Goal: Book appointment/travel/reservation

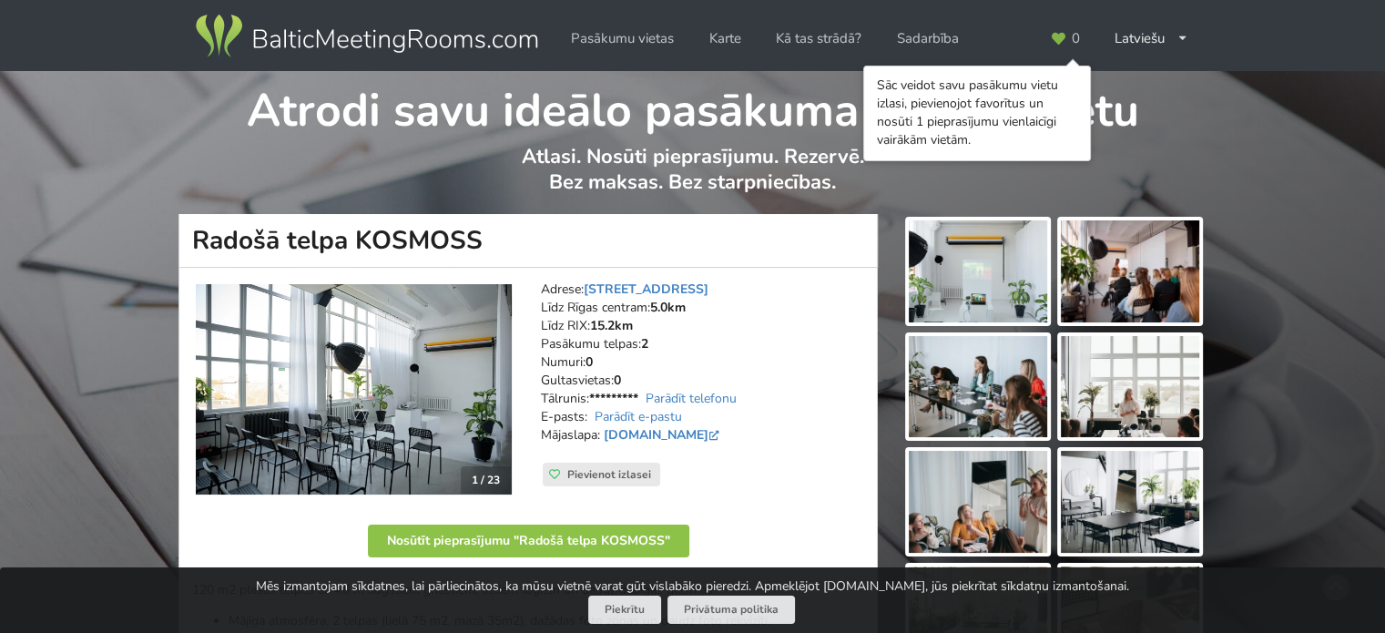
click at [1020, 274] on img at bounding box center [978, 271] width 138 height 102
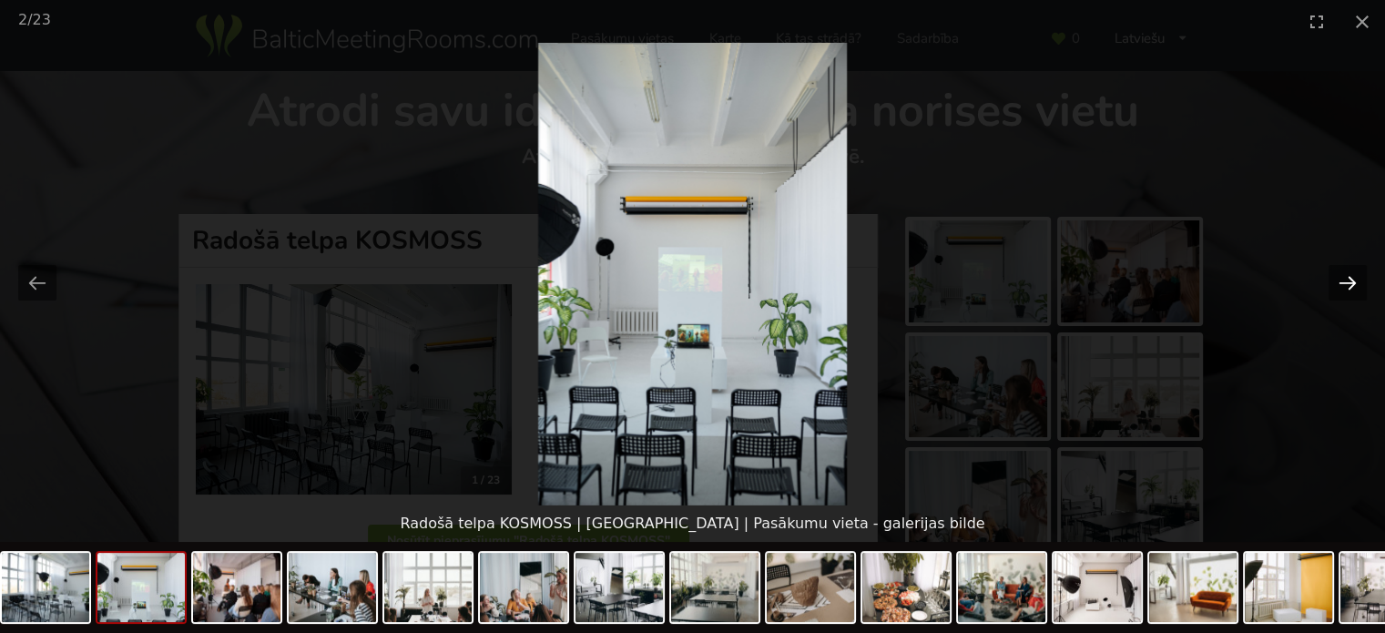
click at [1345, 278] on button "Next slide" at bounding box center [1347, 283] width 38 height 36
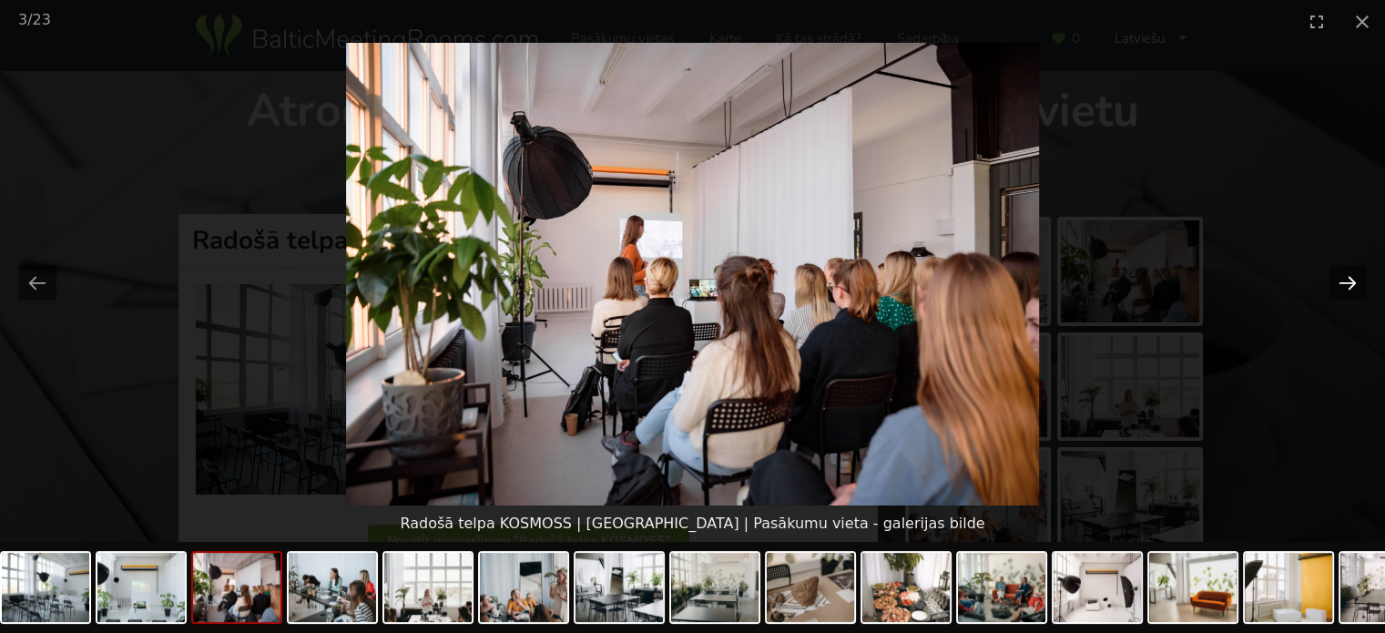
click at [1345, 278] on button "Next slide" at bounding box center [1347, 283] width 38 height 36
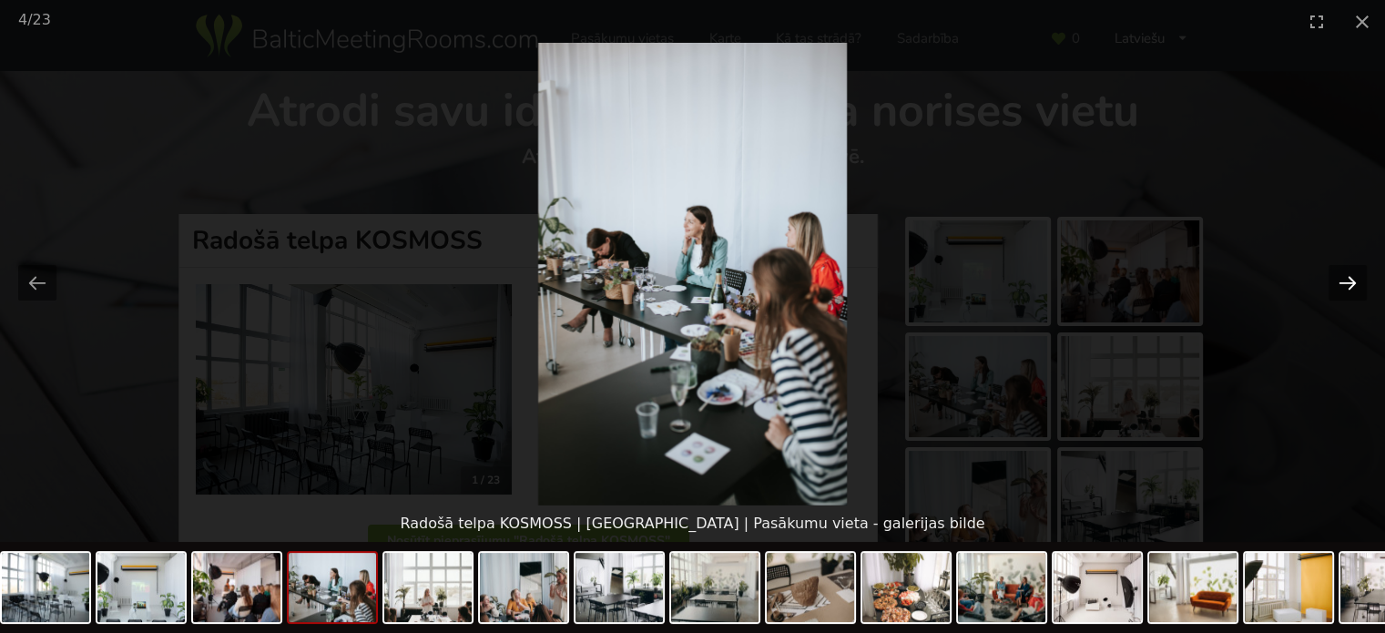
click at [1345, 278] on button "Next slide" at bounding box center [1347, 283] width 38 height 36
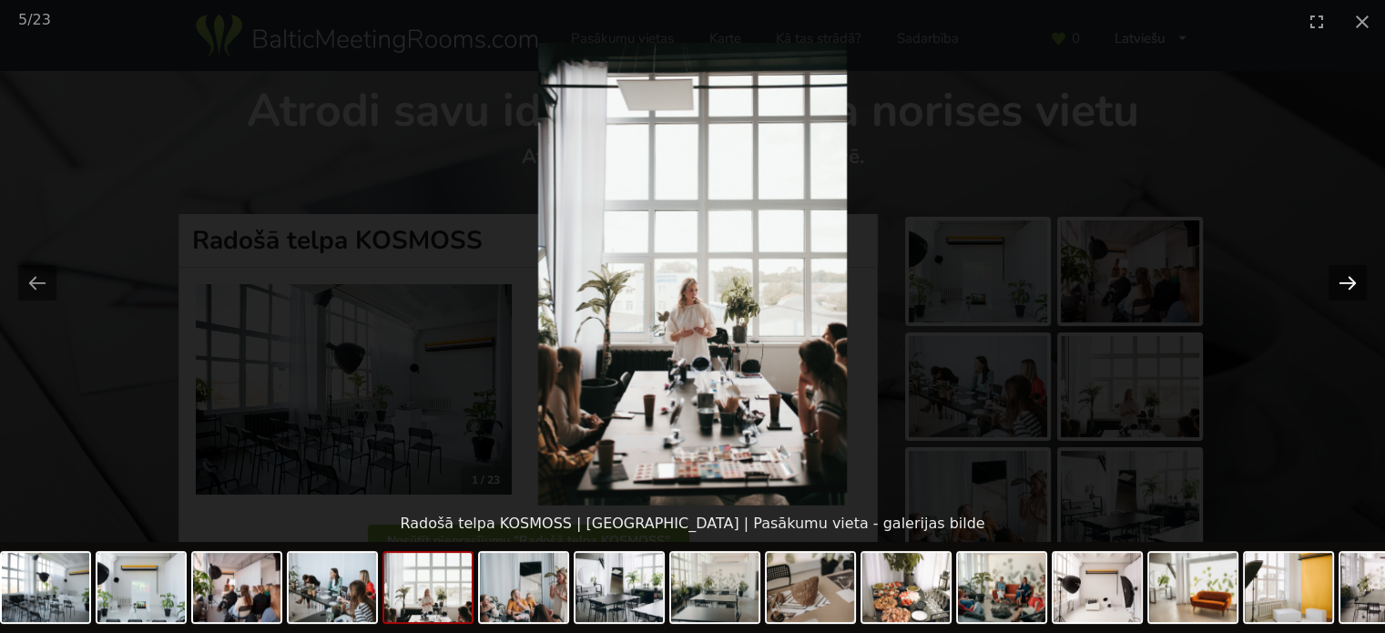
click at [1345, 278] on button "Next slide" at bounding box center [1347, 283] width 38 height 36
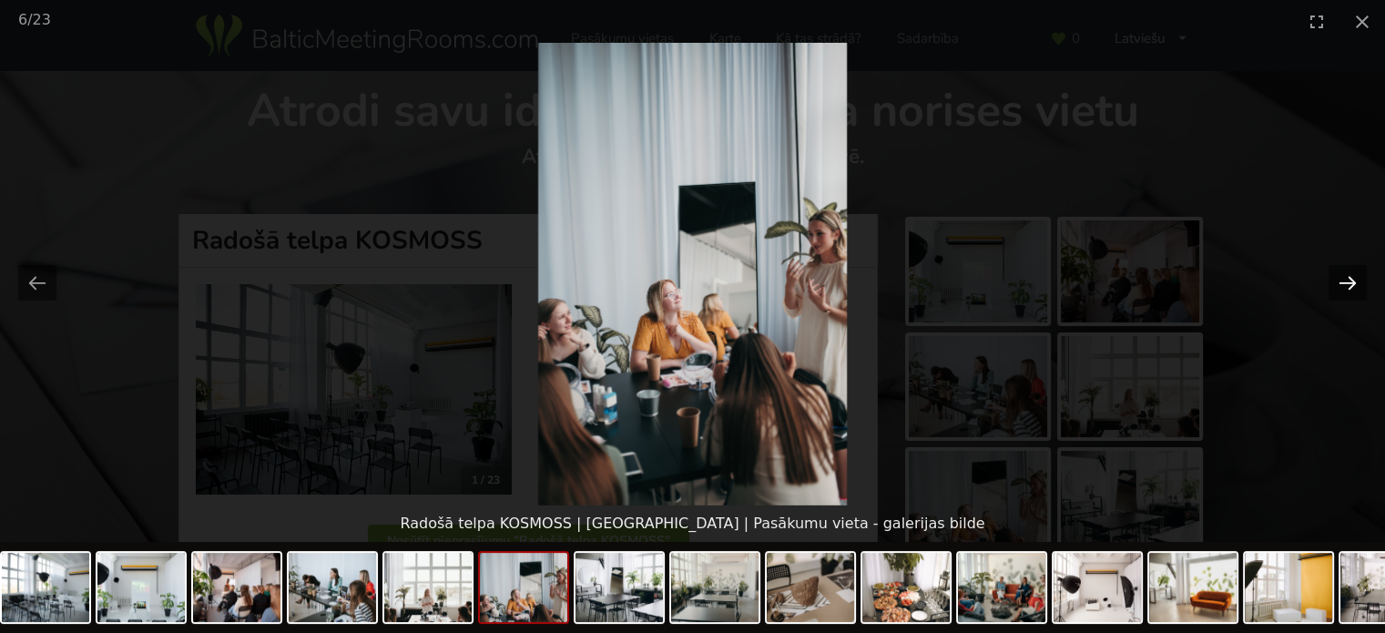
click at [1345, 278] on button "Next slide" at bounding box center [1347, 283] width 38 height 36
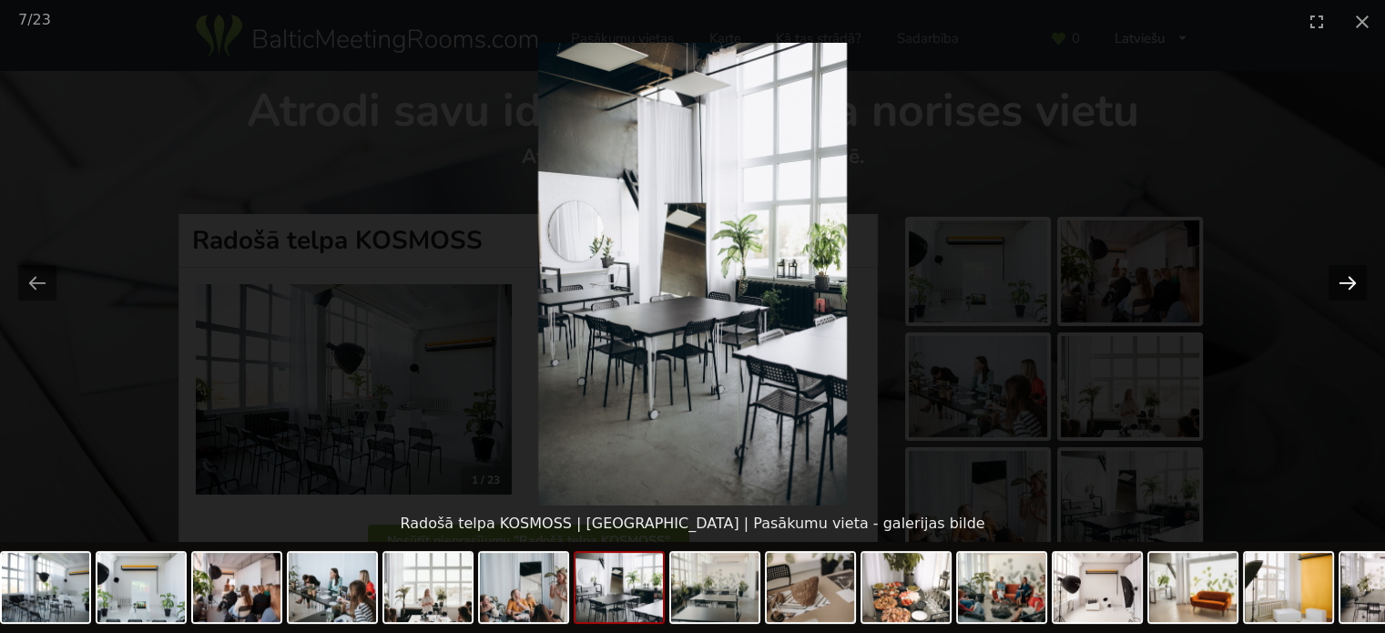
click at [1345, 278] on button "Next slide" at bounding box center [1347, 283] width 38 height 36
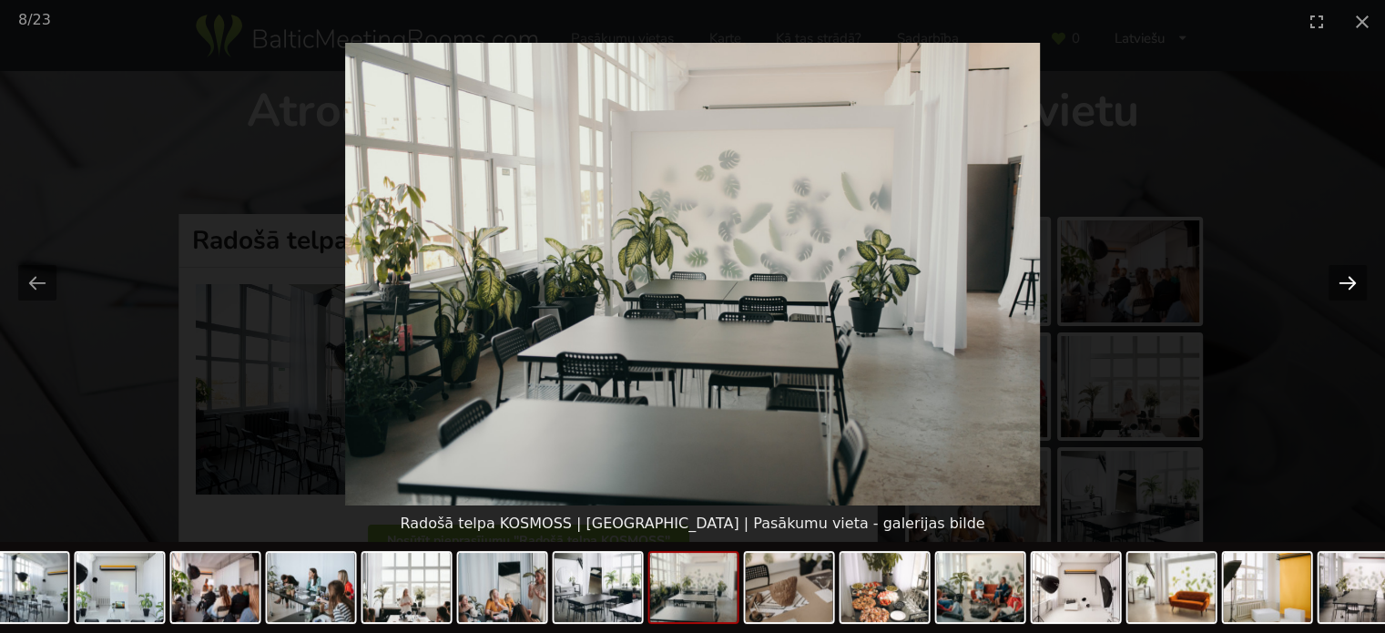
click at [1360, 285] on button "Next slide" at bounding box center [1347, 283] width 38 height 36
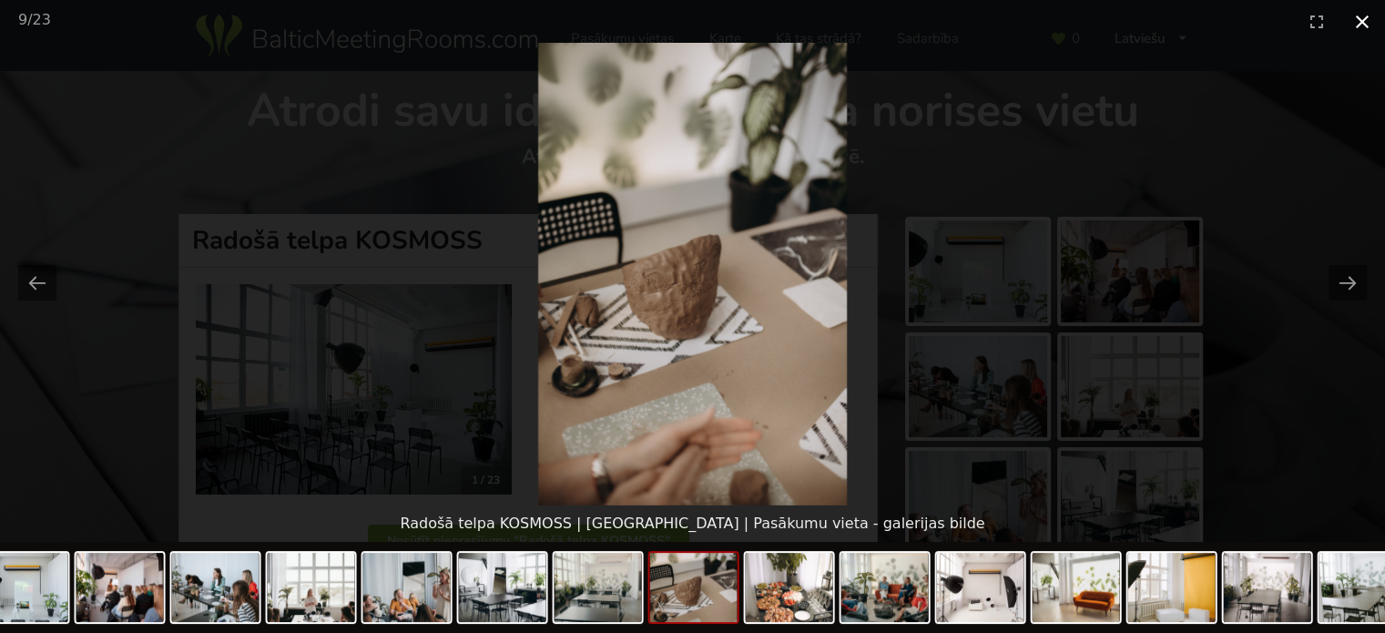
click at [1365, 17] on button "Close gallery" at bounding box center [1362, 21] width 46 height 43
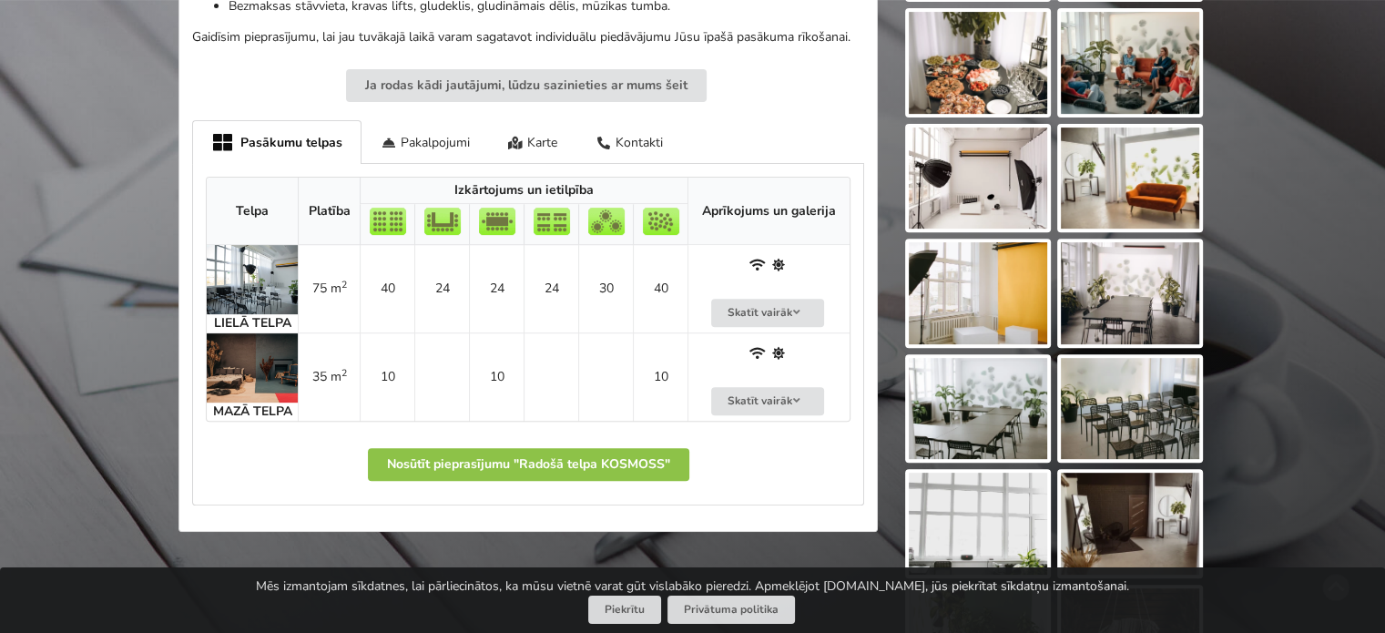
scroll to position [728, 0]
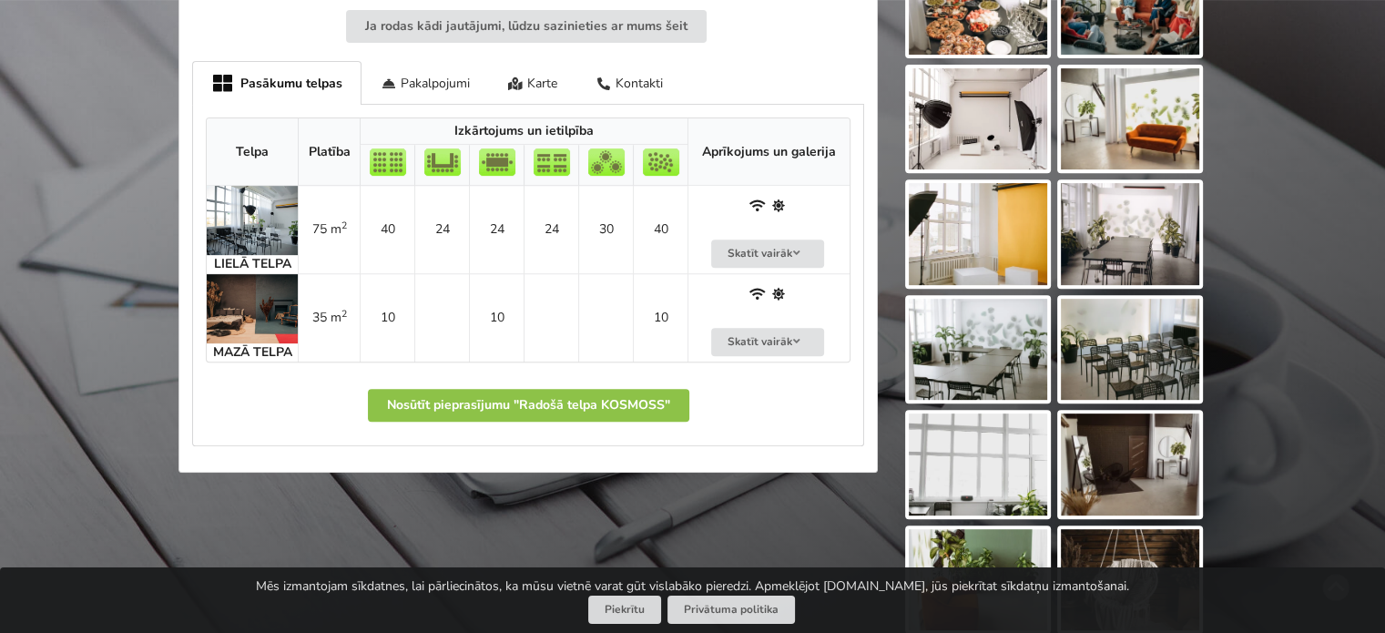
click at [262, 307] on img at bounding box center [252, 308] width 91 height 69
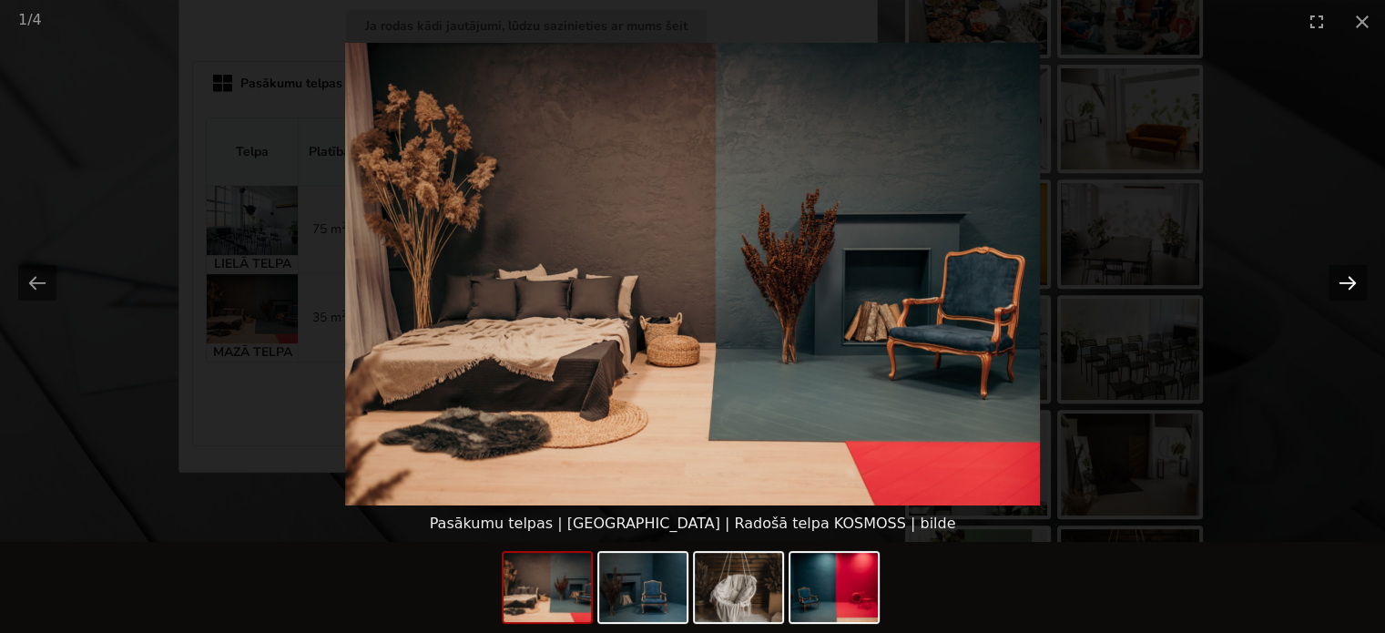
click at [1348, 272] on button "Next slide" at bounding box center [1347, 283] width 38 height 36
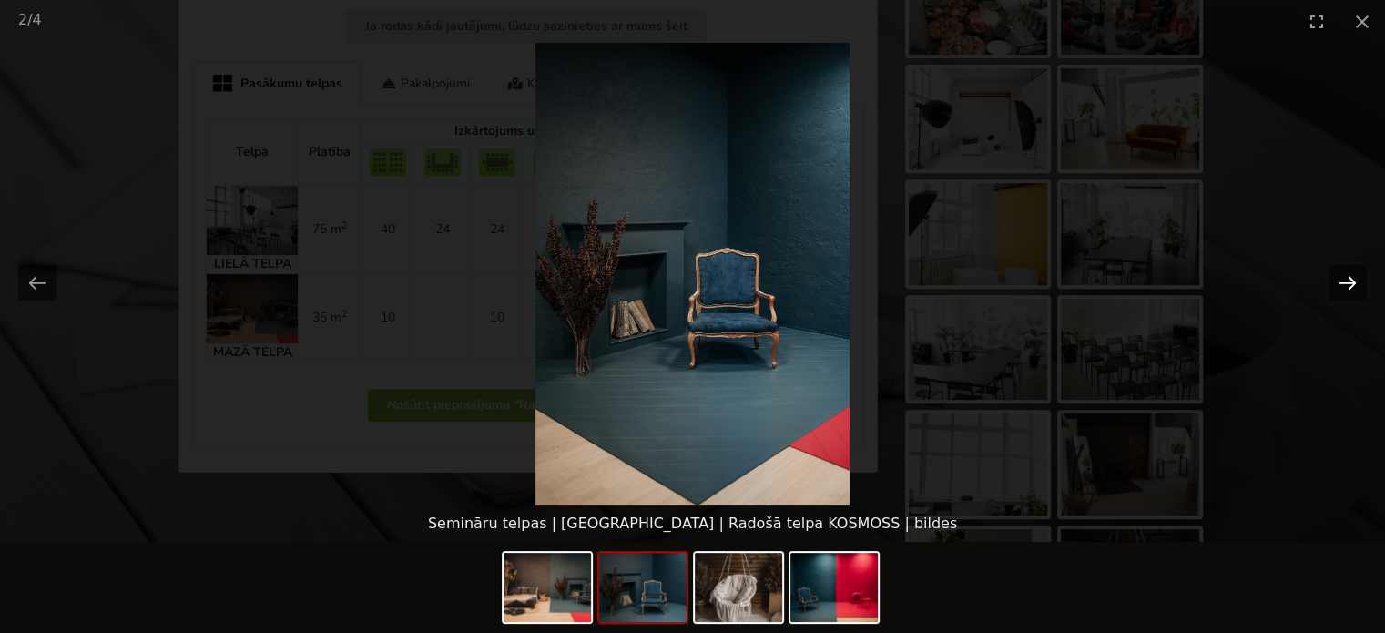
click at [1347, 272] on button "Next slide" at bounding box center [1347, 283] width 38 height 36
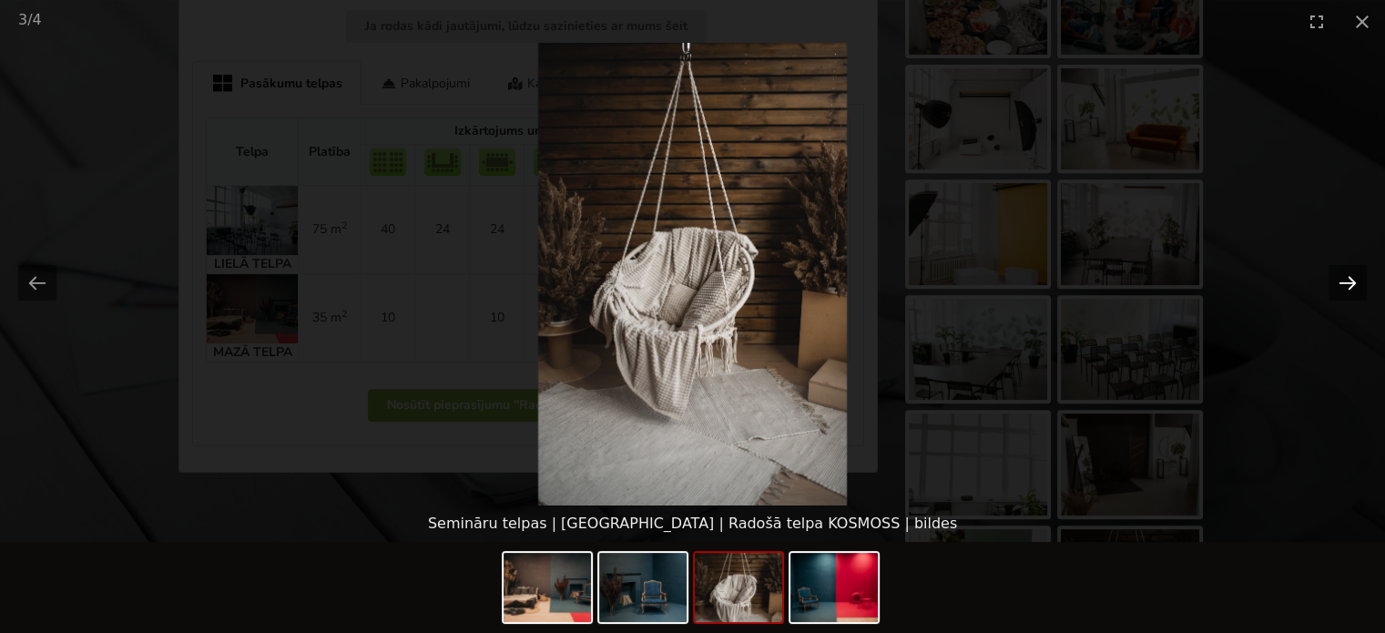
click at [1347, 272] on button "Next slide" at bounding box center [1347, 283] width 38 height 36
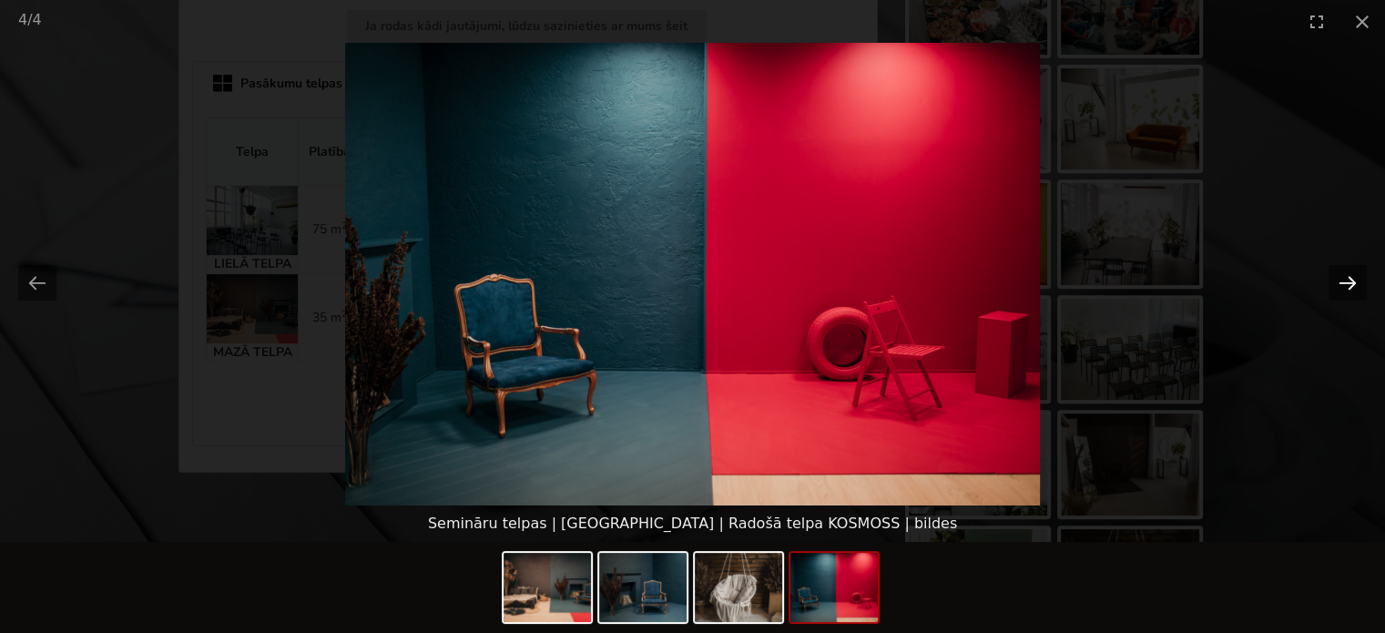
click at [1347, 272] on button "Next slide" at bounding box center [1347, 283] width 38 height 36
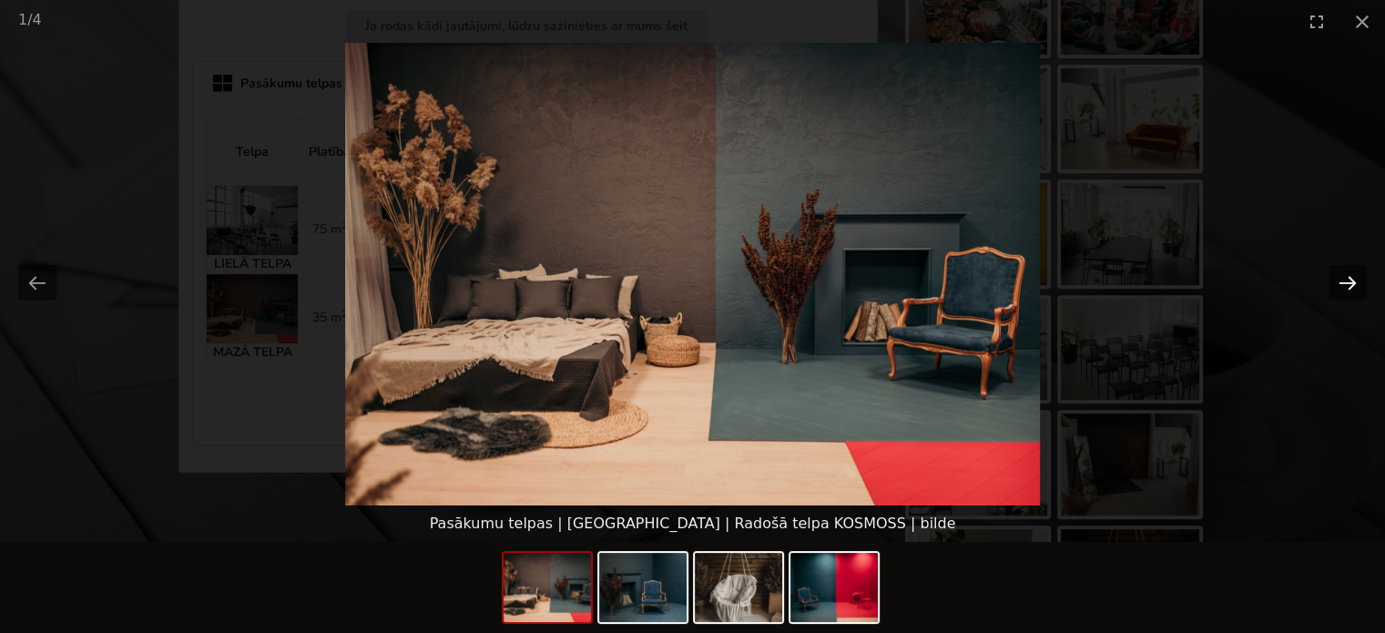
click at [1347, 272] on button "Next slide" at bounding box center [1347, 283] width 38 height 36
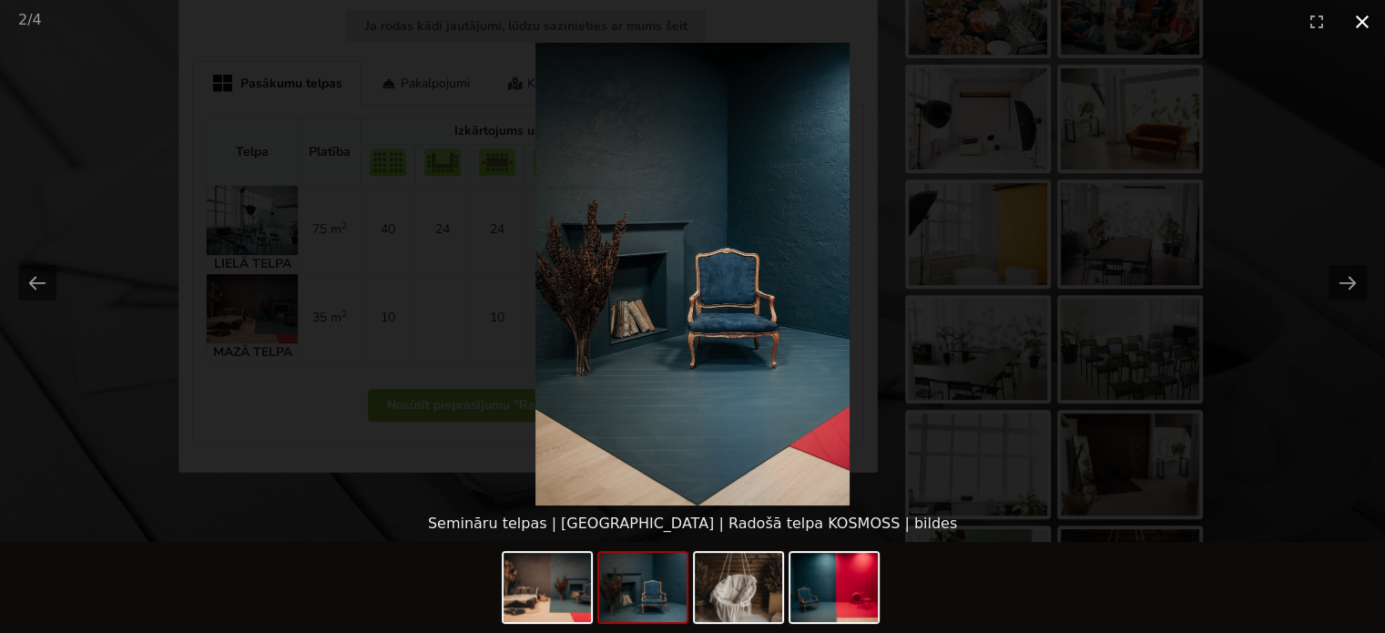
click at [1365, 23] on button "Close gallery" at bounding box center [1362, 21] width 46 height 43
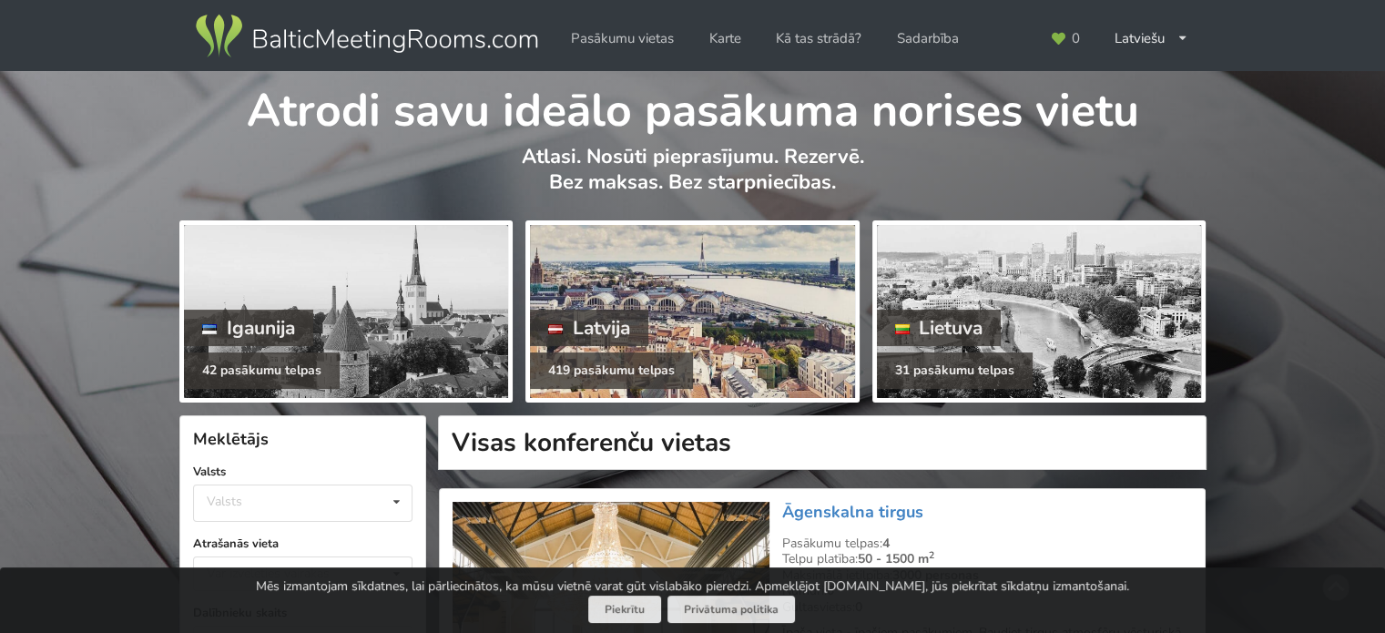
click at [649, 297] on div at bounding box center [692, 311] width 324 height 173
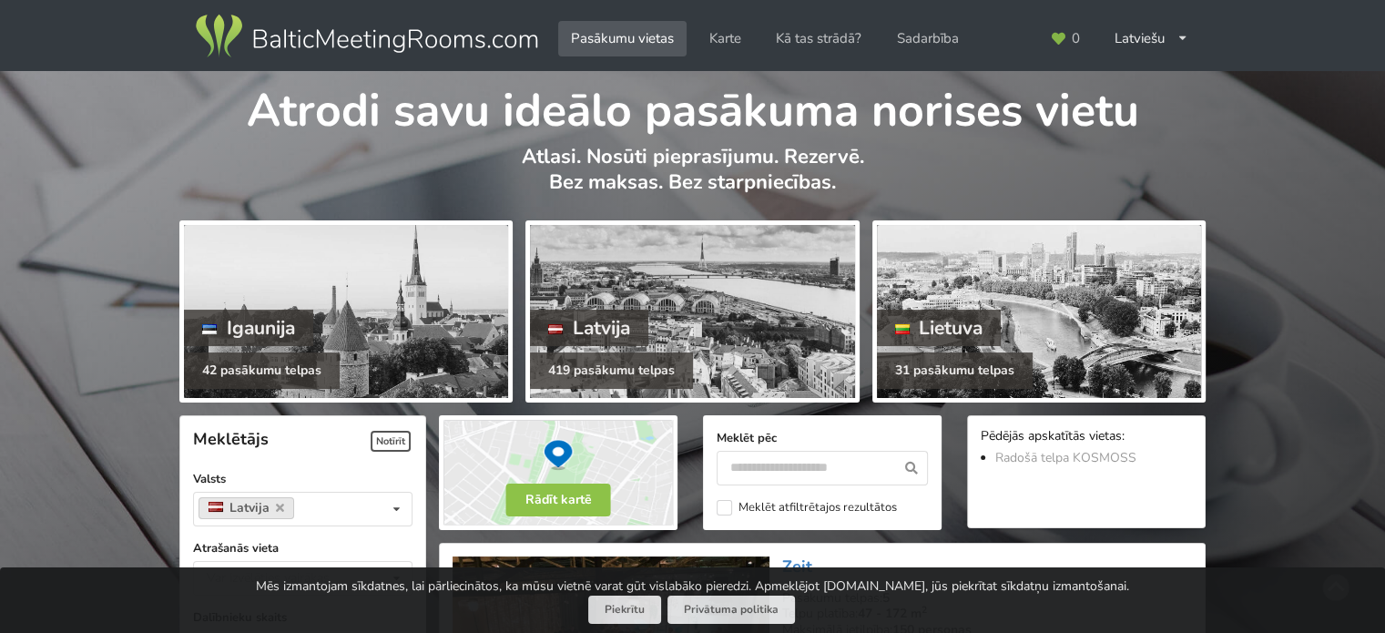
scroll to position [273, 0]
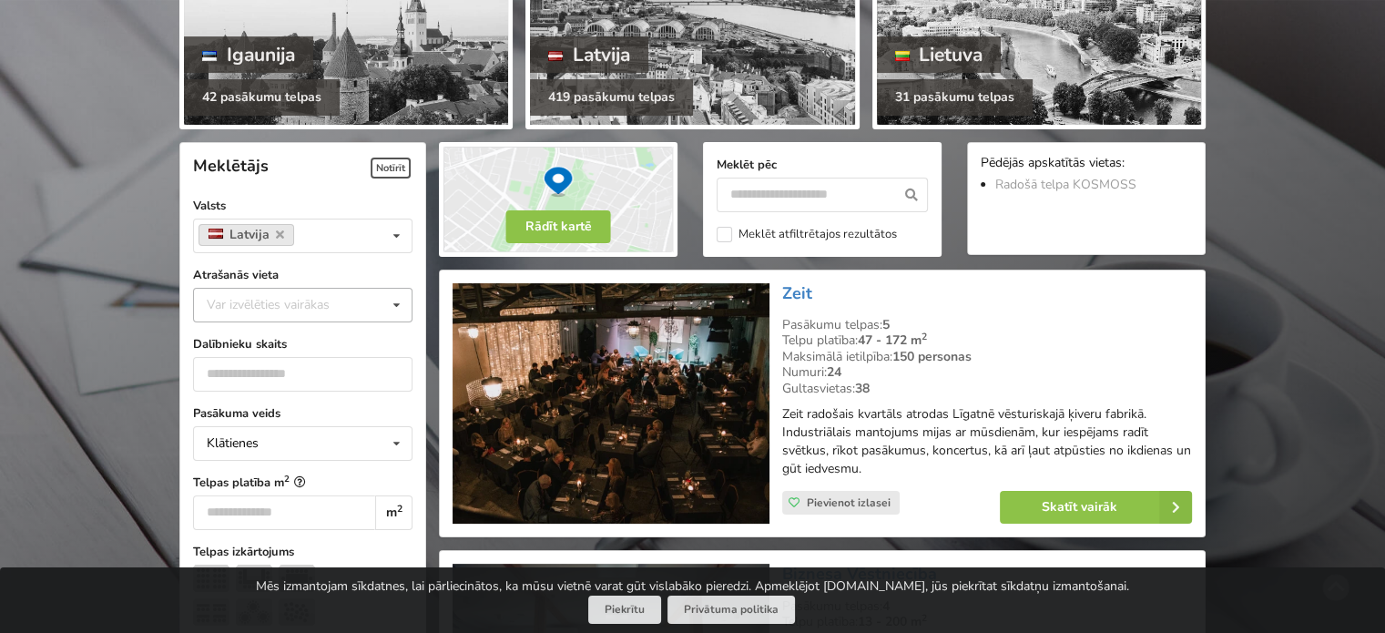
click at [328, 305] on div "Var izvēlēties vairākas" at bounding box center [286, 304] width 168 height 21
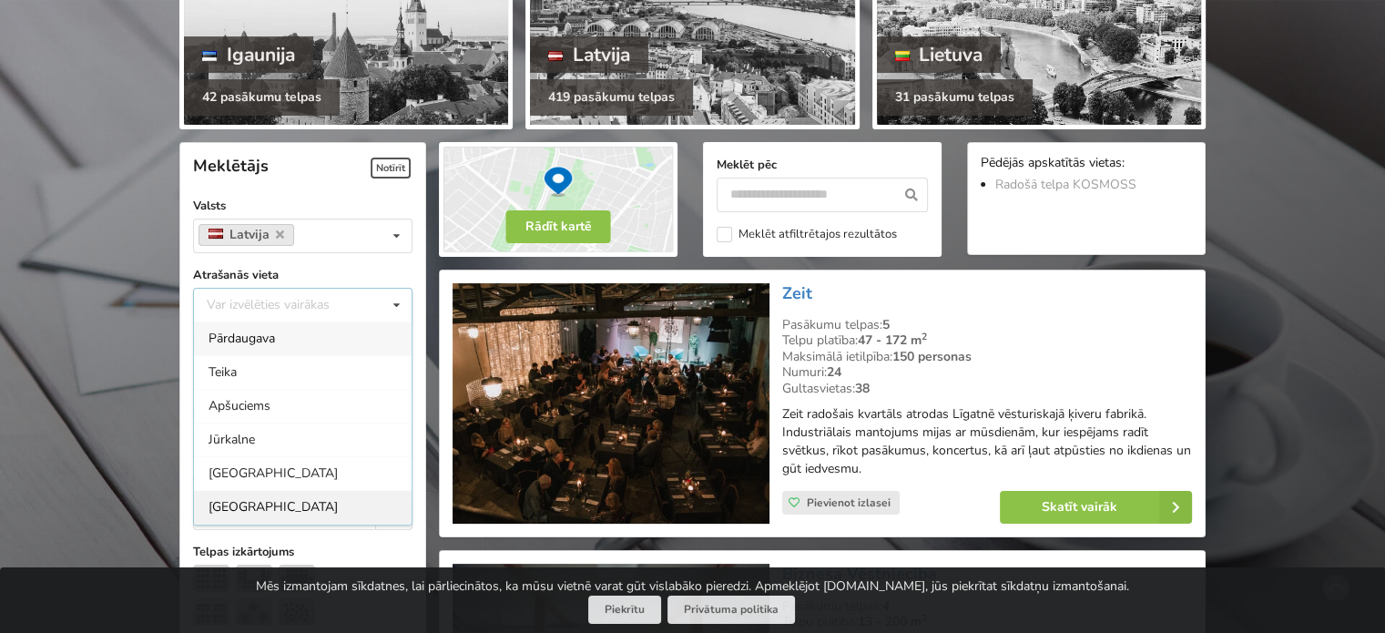
click at [322, 504] on div "[GEOGRAPHIC_DATA]" at bounding box center [303, 507] width 218 height 34
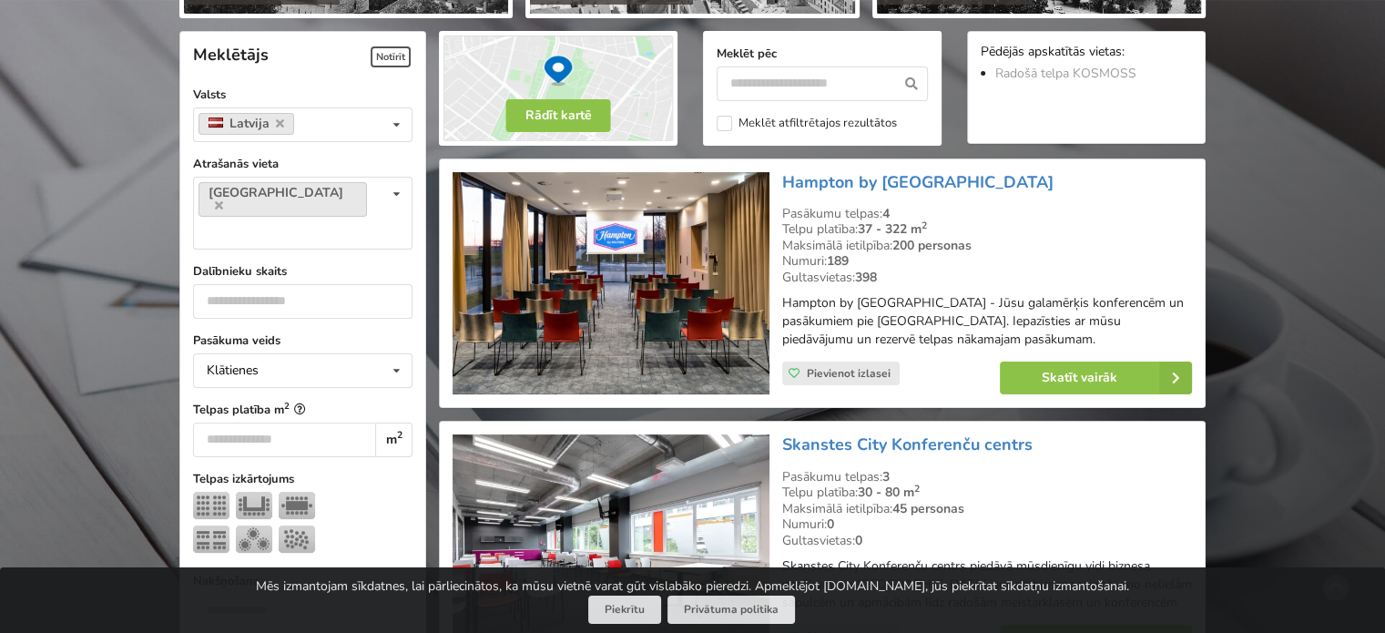
scroll to position [408, 0]
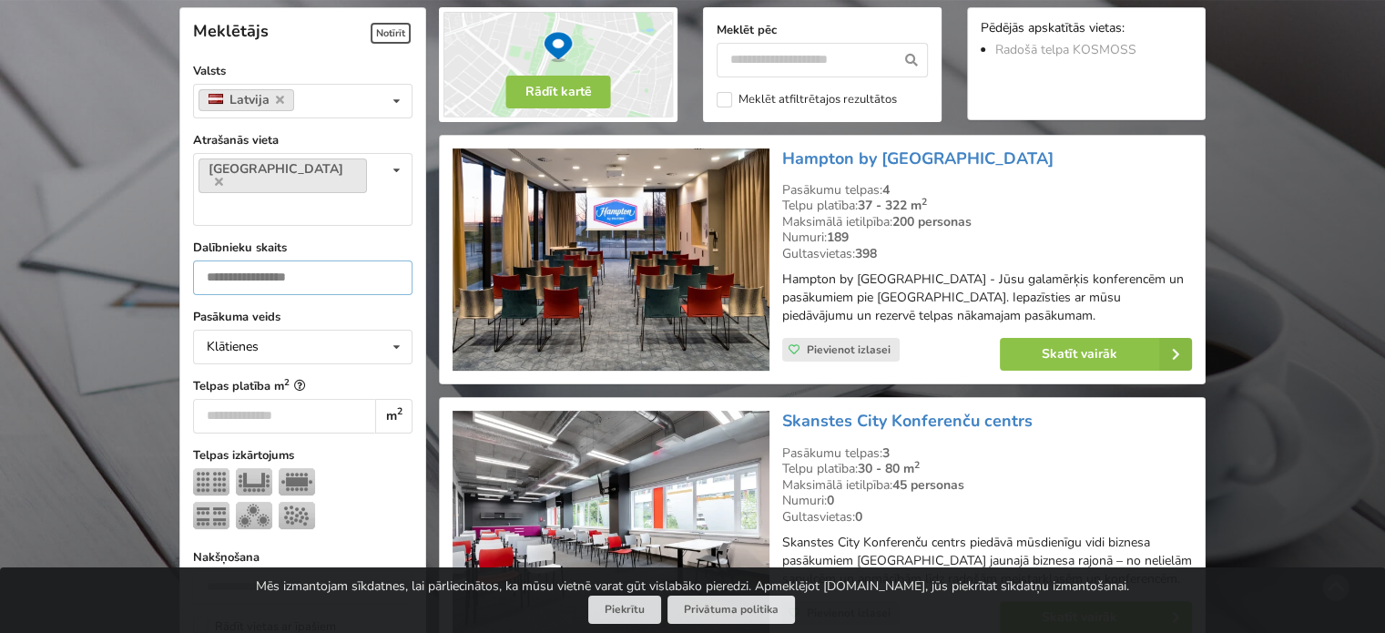
click at [322, 260] on input "number" at bounding box center [302, 277] width 219 height 35
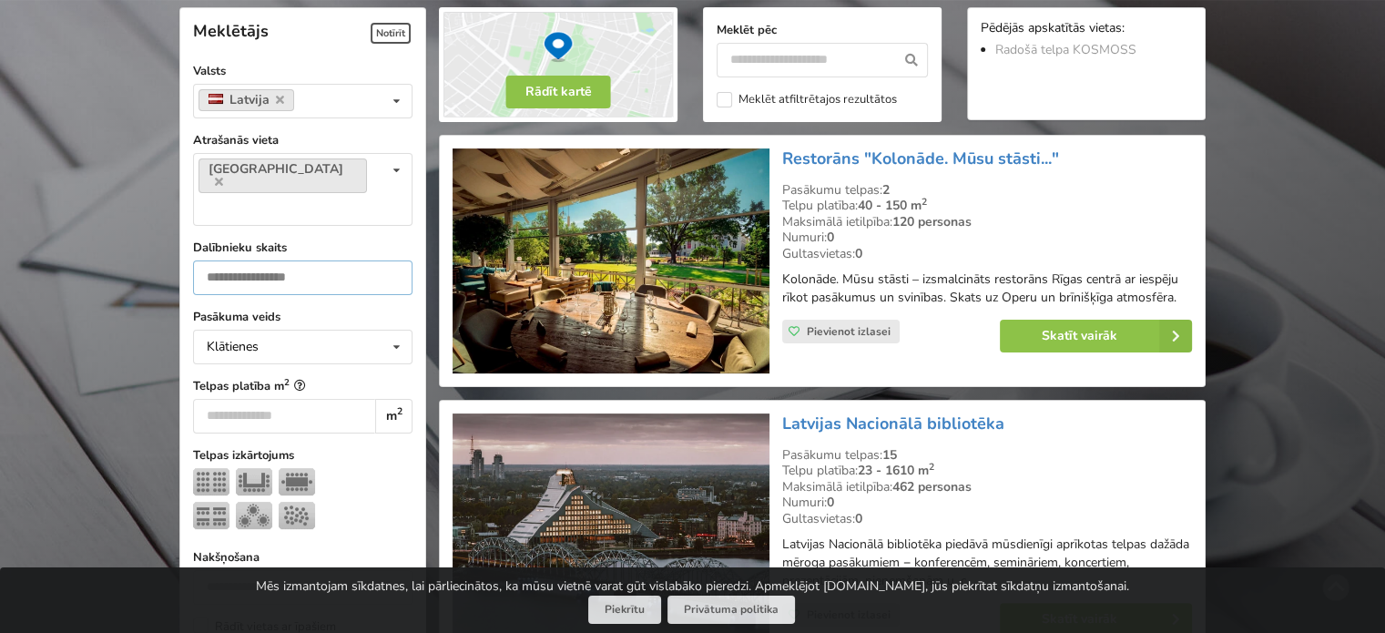
type input "**"
click at [355, 399] on input "number" at bounding box center [284, 416] width 182 height 35
click at [297, 399] on input "number" at bounding box center [284, 416] width 182 height 35
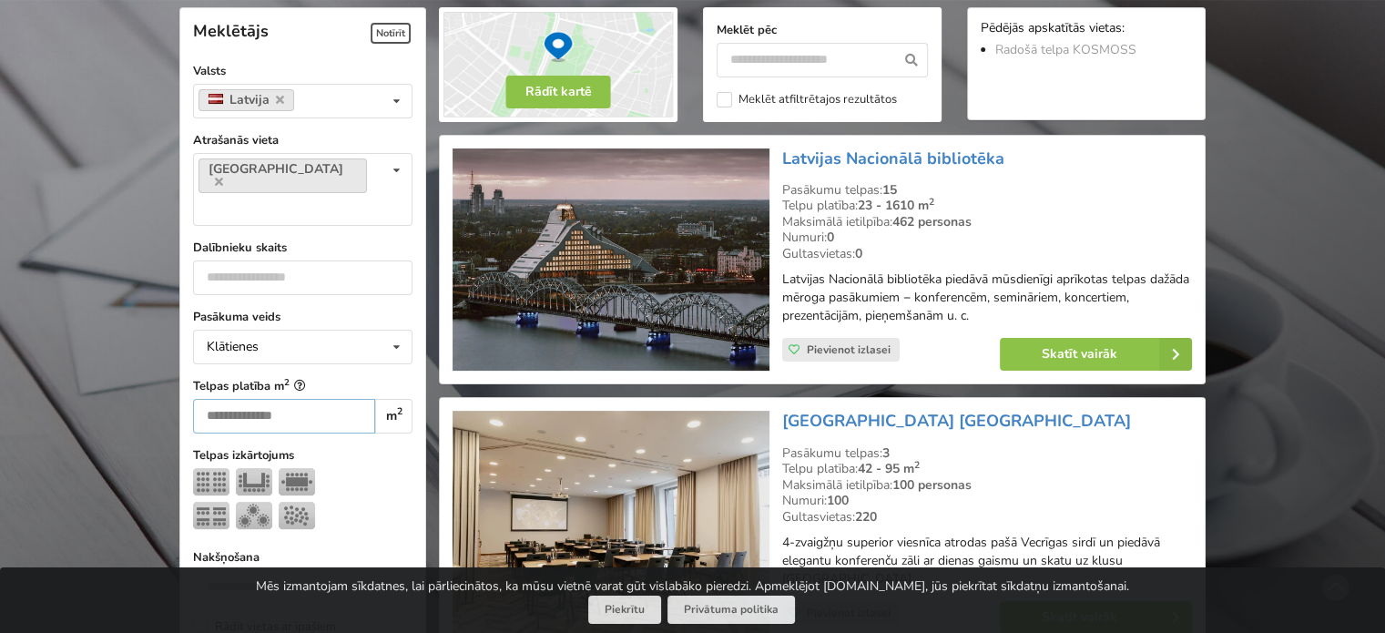
type input "*"
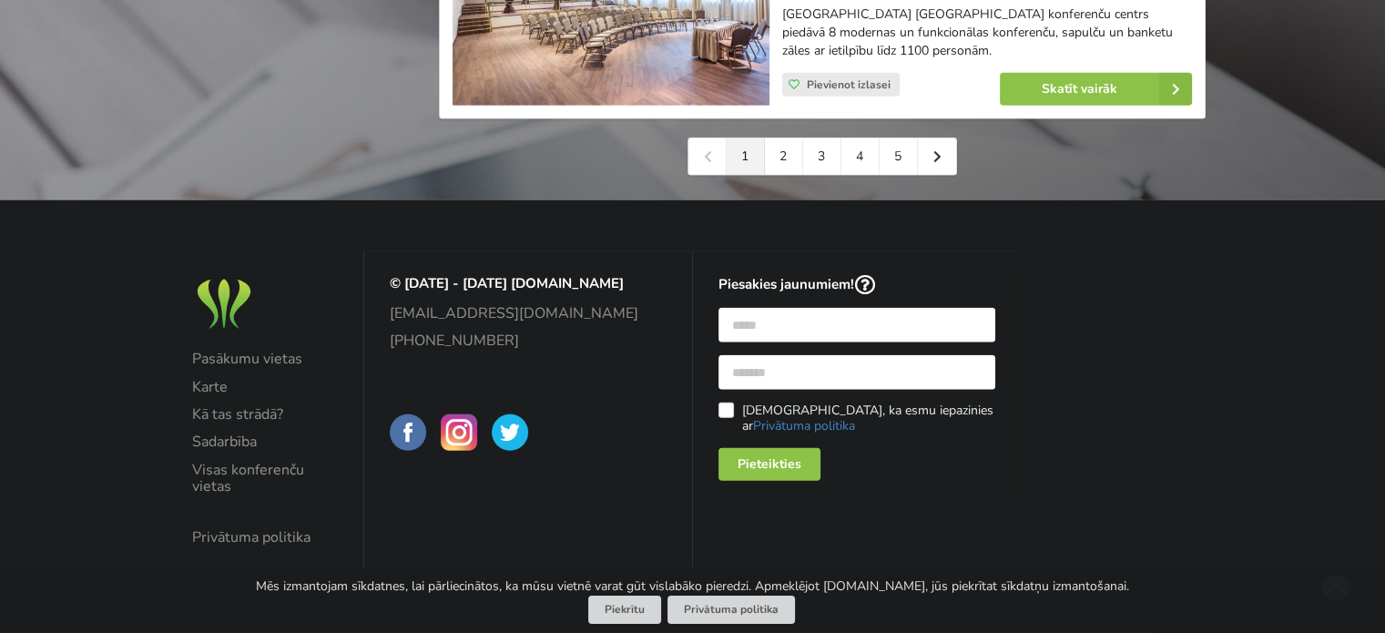
scroll to position [4419, 0]
type input "**"
click at [794, 152] on link "2" at bounding box center [784, 156] width 38 height 36
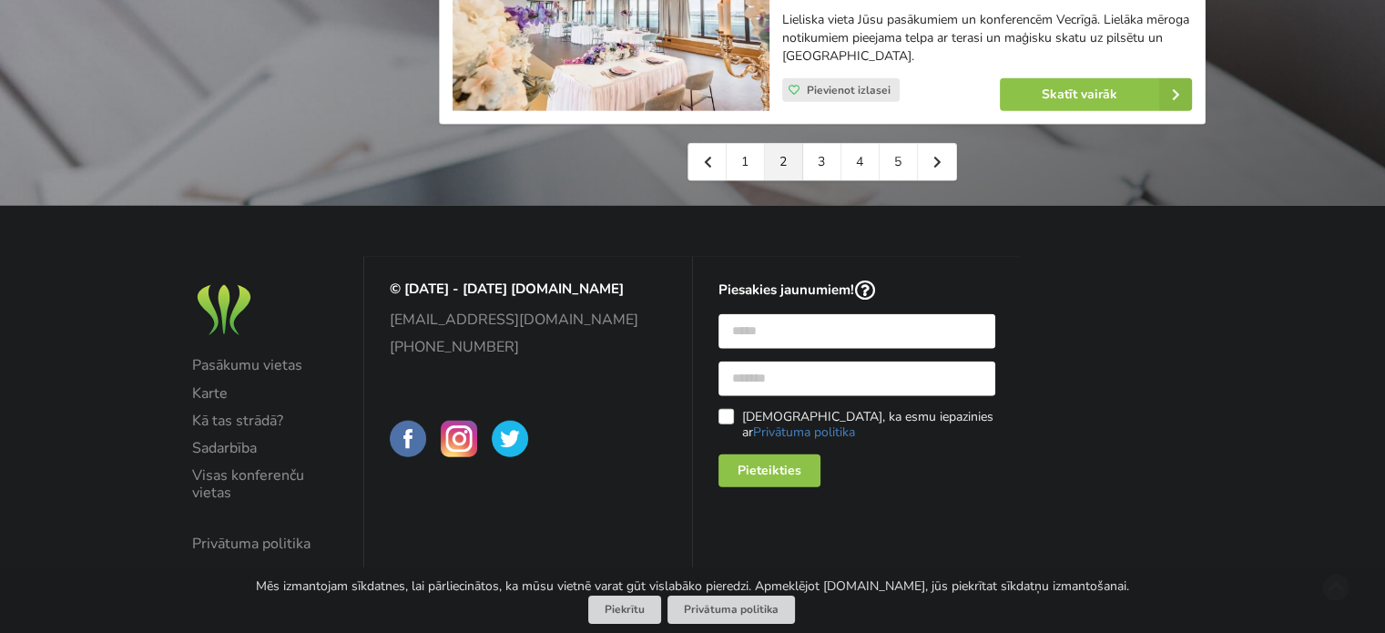
scroll to position [4411, 0]
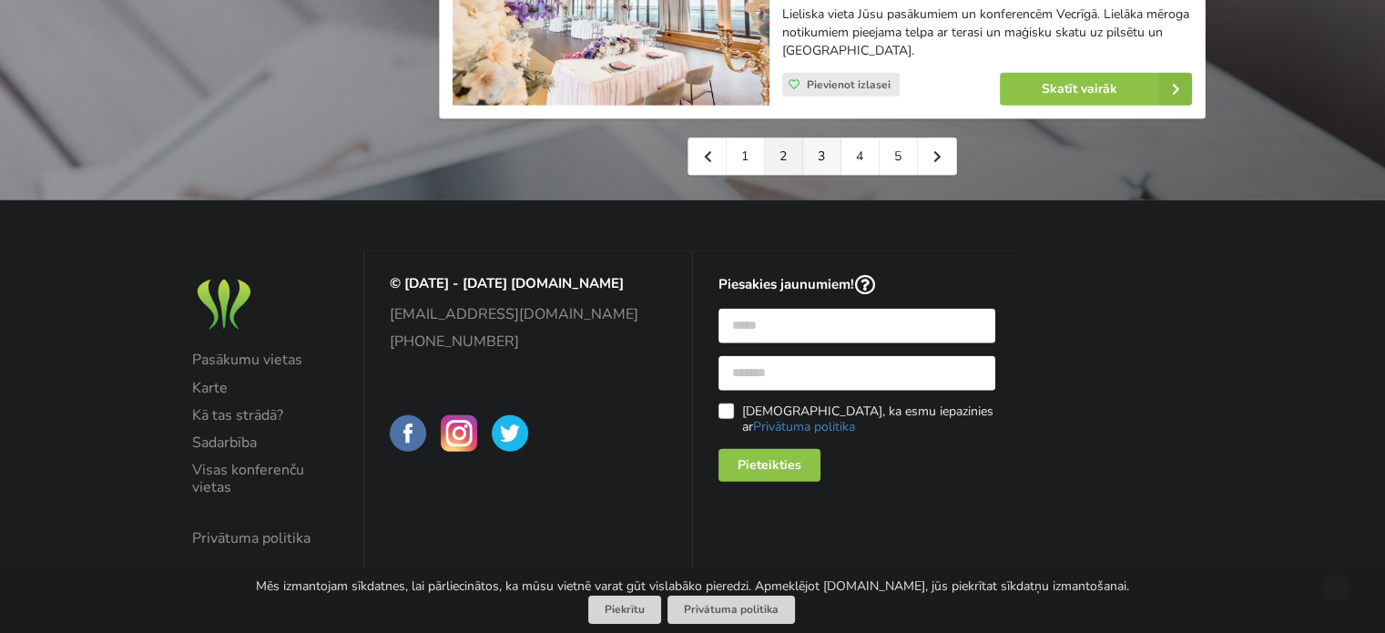
click at [826, 162] on link "3" at bounding box center [822, 156] width 38 height 36
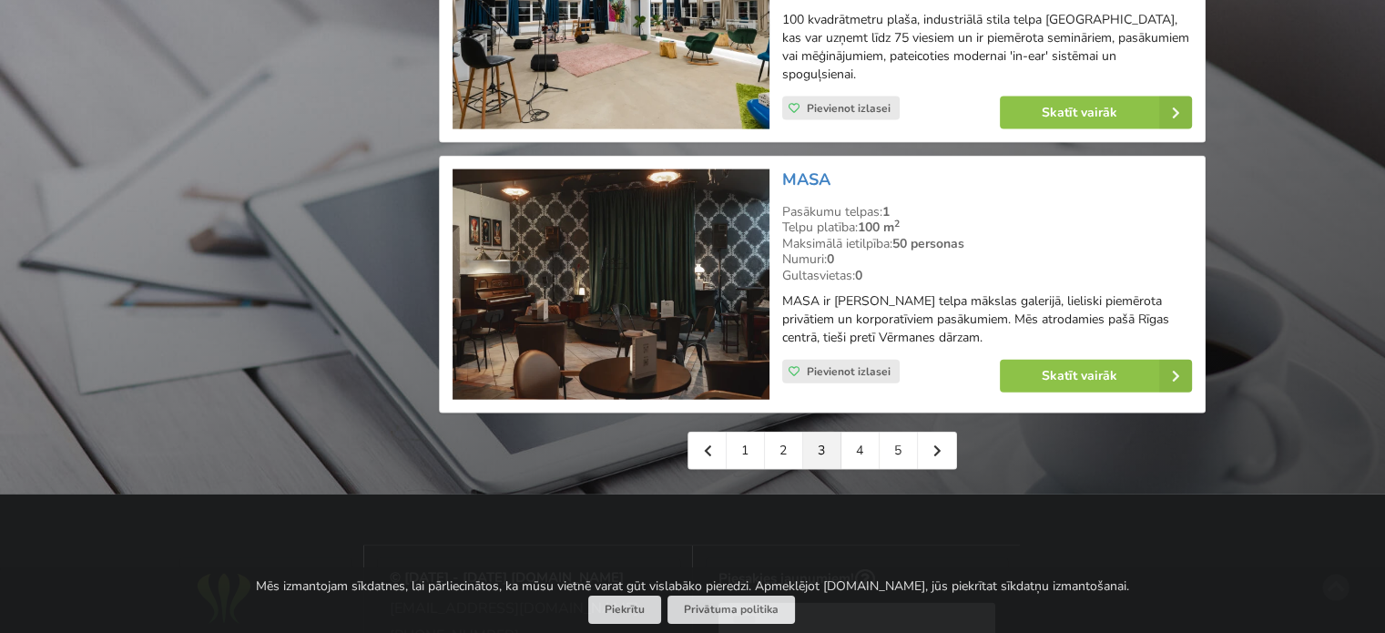
scroll to position [4279, 0]
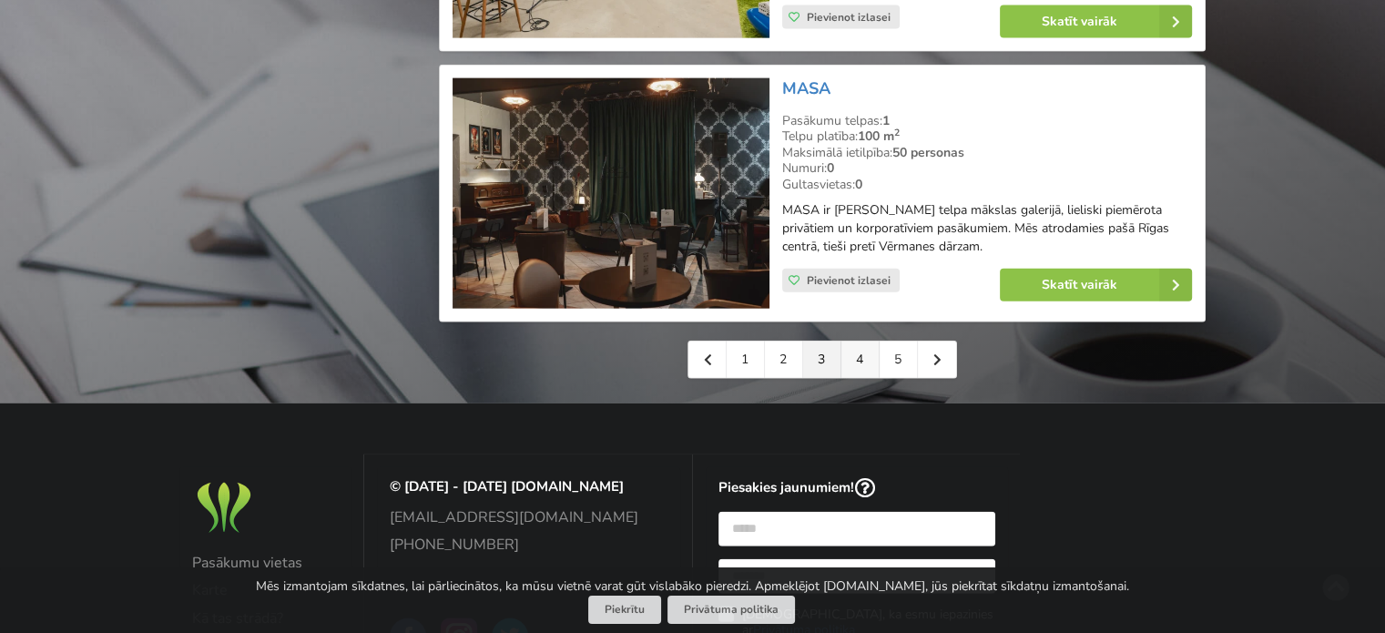
click at [863, 341] on link "4" at bounding box center [860, 359] width 38 height 36
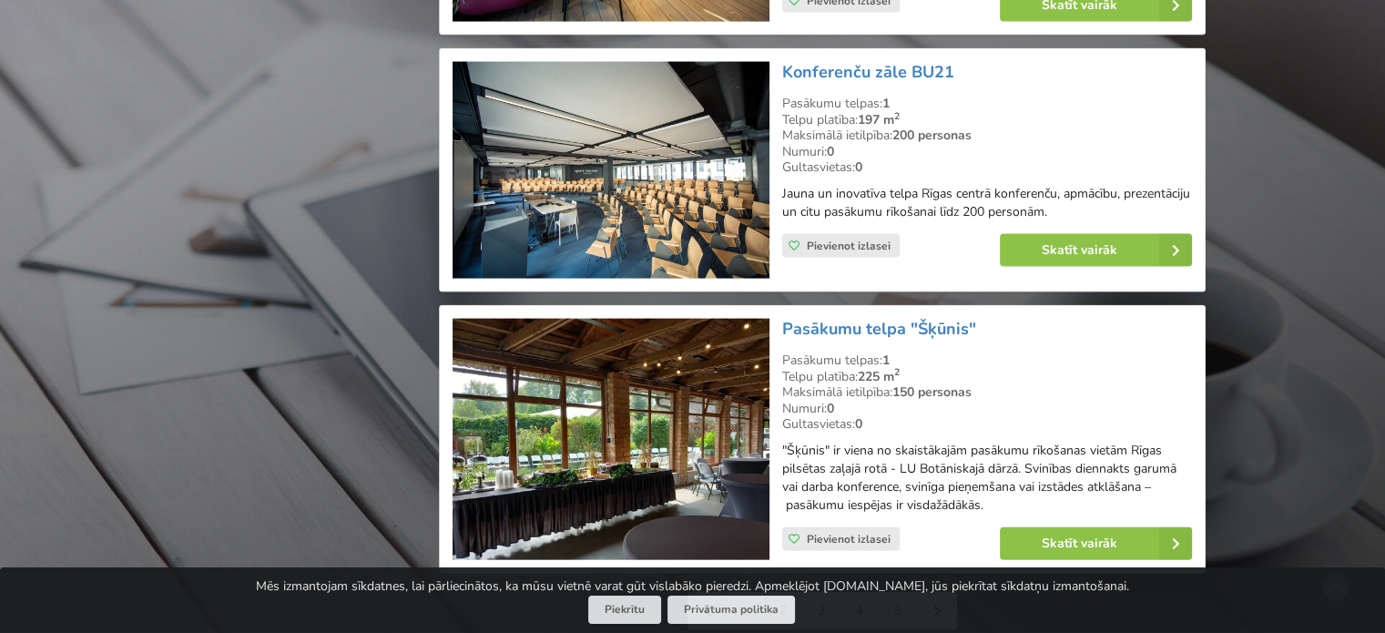
scroll to position [4096, 0]
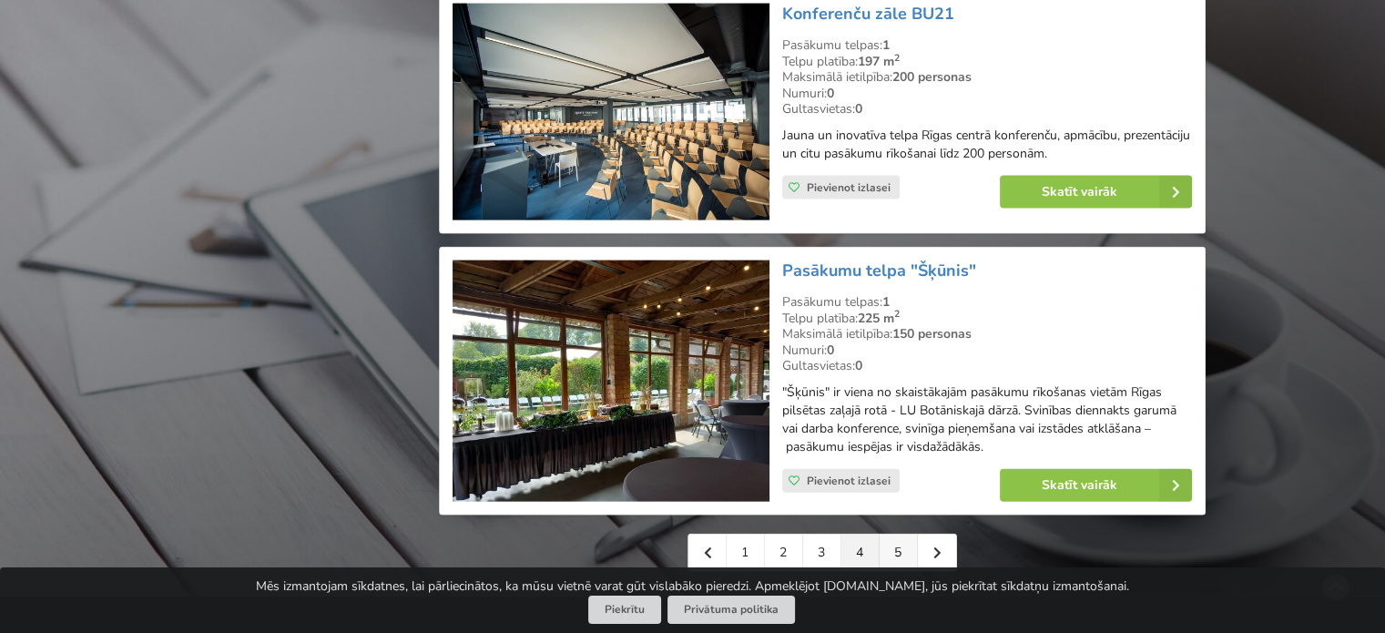
click at [902, 534] on link "5" at bounding box center [898, 552] width 38 height 36
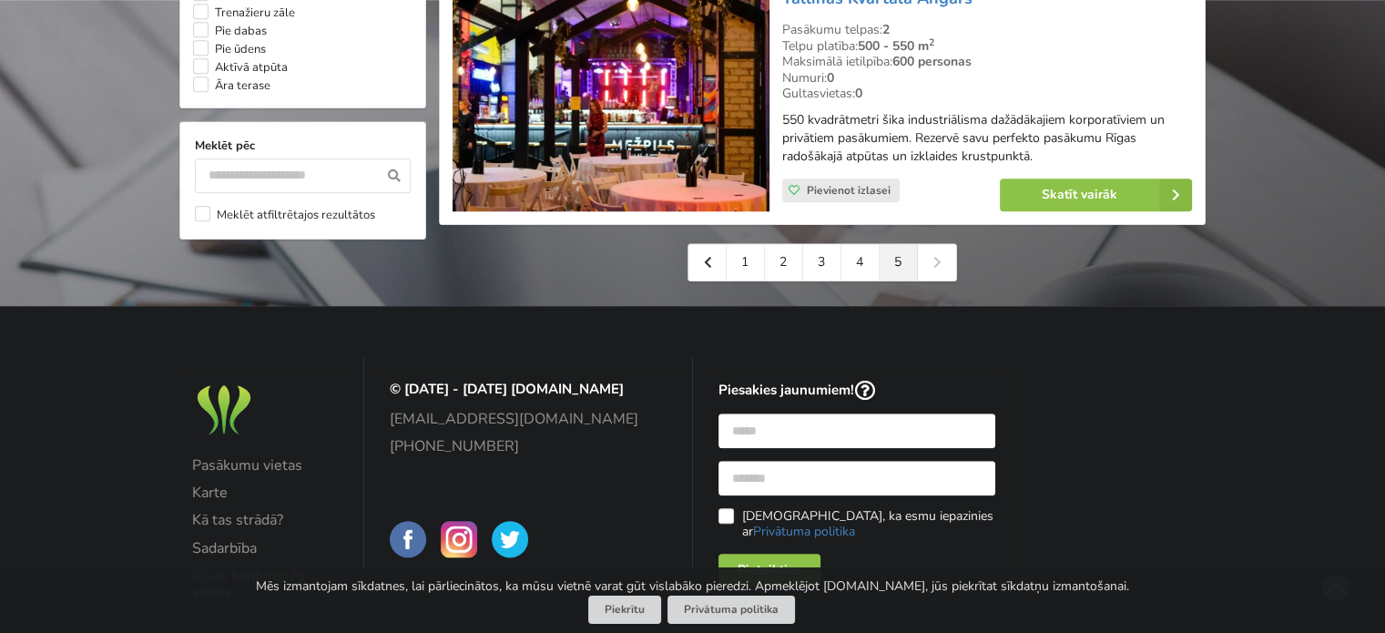
scroll to position [1812, 0]
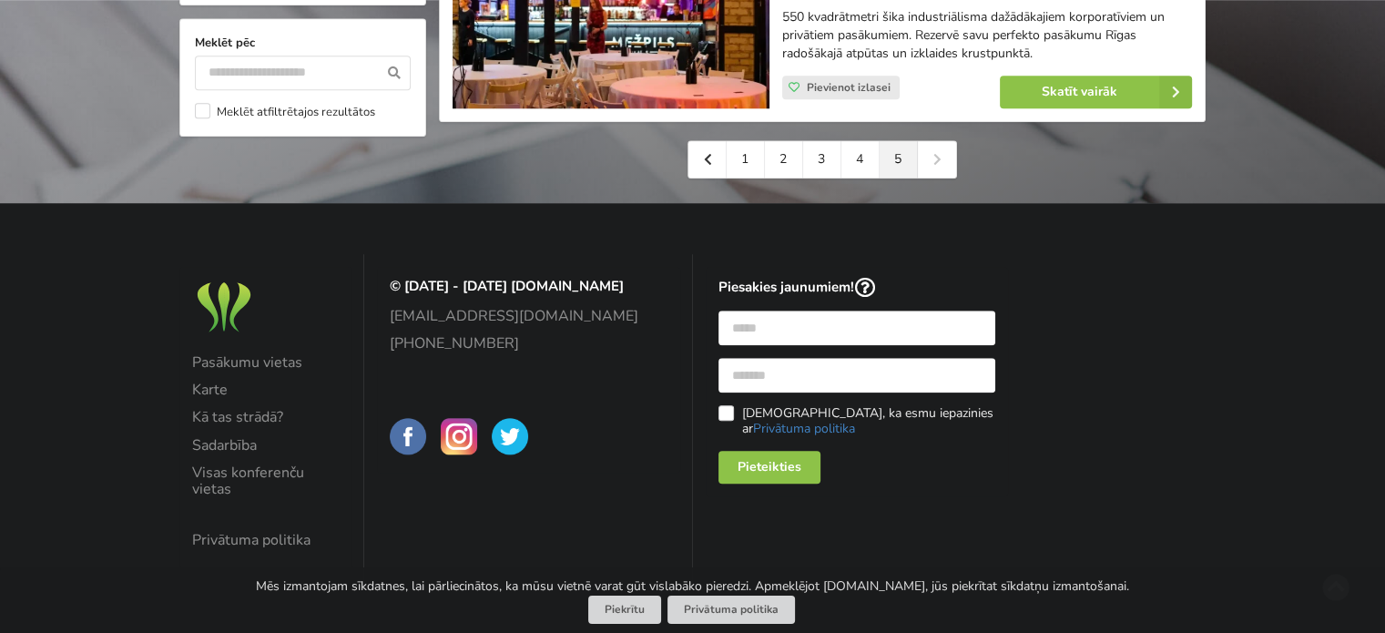
click at [929, 164] on div "1 2 3 4 5" at bounding box center [821, 159] width 269 height 38
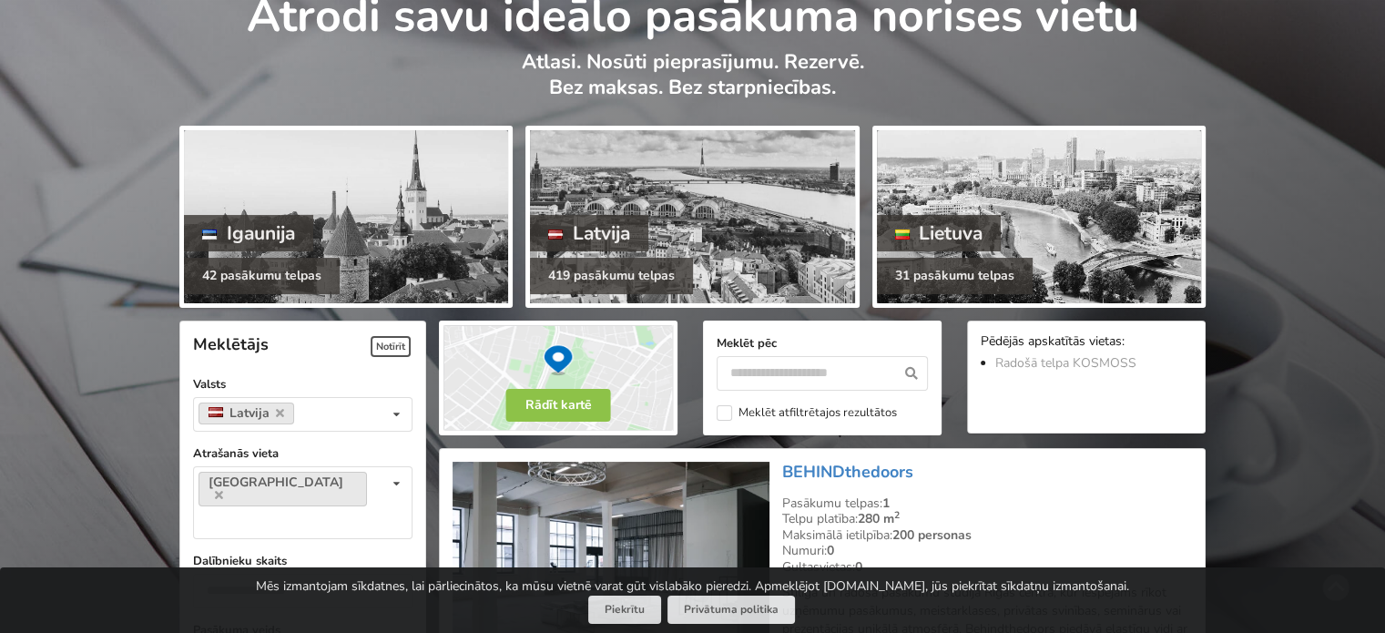
scroll to position [0, 0]
